Goal: Contribute content: Contribute content

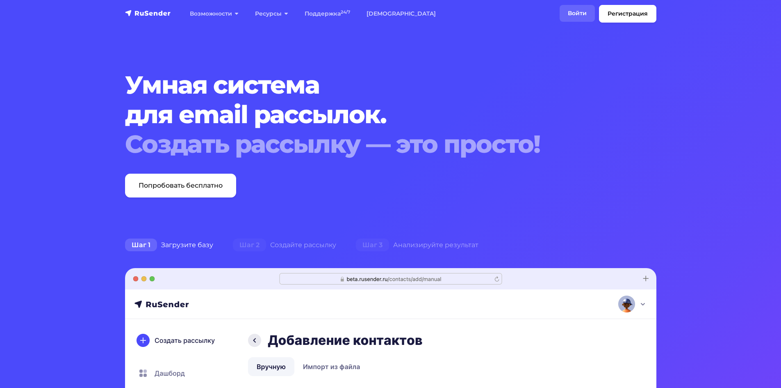
click at [576, 11] on link "Войти" at bounding box center [577, 13] width 35 height 17
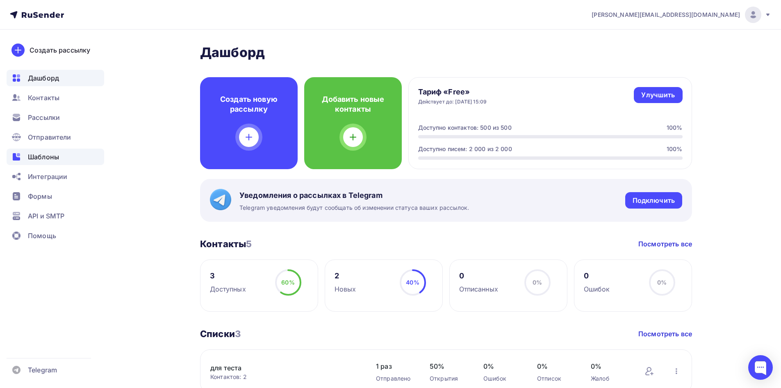
click at [55, 164] on div "Шаблоны" at bounding box center [56, 156] width 98 height 16
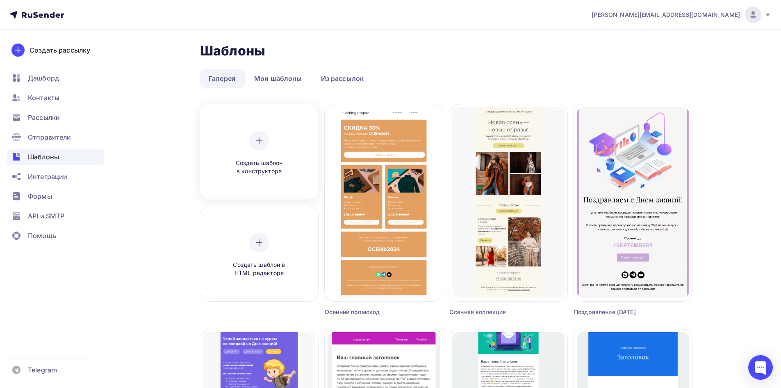
click at [274, 170] on span "Создать шаблон в конструкторе" at bounding box center [259, 167] width 78 height 17
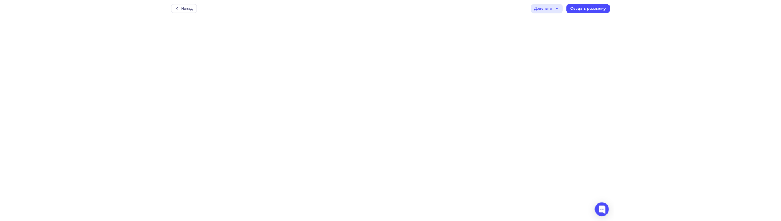
scroll to position [2, 0]
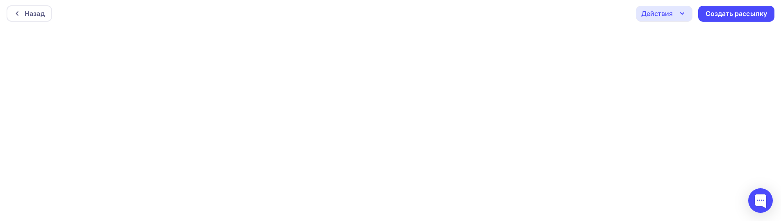
scroll to position [2, 0]
click at [569, 19] on div "Назад Действия Отправить тестовое письмо Предпросмотр Сохранить в Мои шаблоны В…" at bounding box center [390, 15] width 781 height 30
click at [654, 19] on div "Действия" at bounding box center [658, 15] width 32 height 10
